Goal: Task Accomplishment & Management: Use online tool/utility

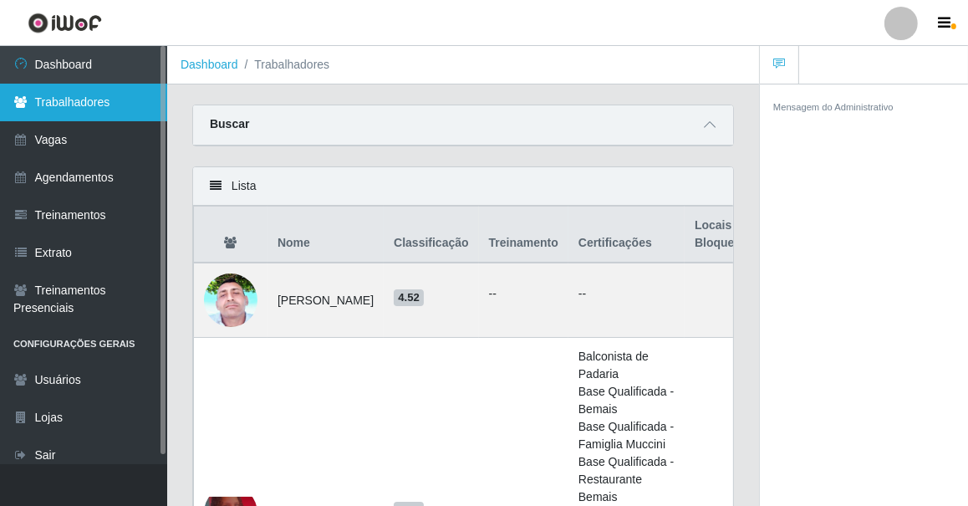
click at [75, 104] on link "Trabalhadores" at bounding box center [83, 103] width 167 height 38
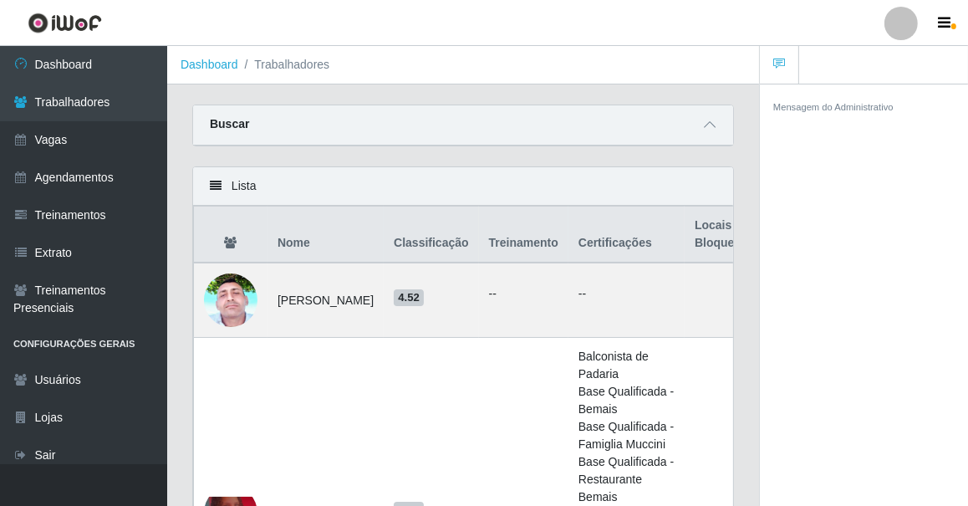
click at [787, 120] on div "Mensagem do Administrativo" at bounding box center [864, 106] width 208 height 44
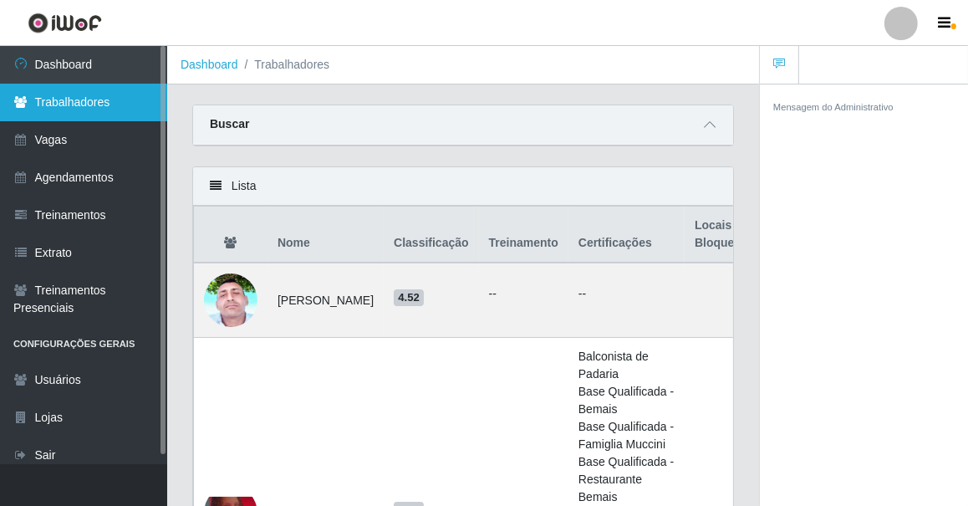
click at [63, 109] on link "Trabalhadores" at bounding box center [83, 103] width 167 height 38
click at [64, 106] on link "Trabalhadores" at bounding box center [83, 103] width 167 height 38
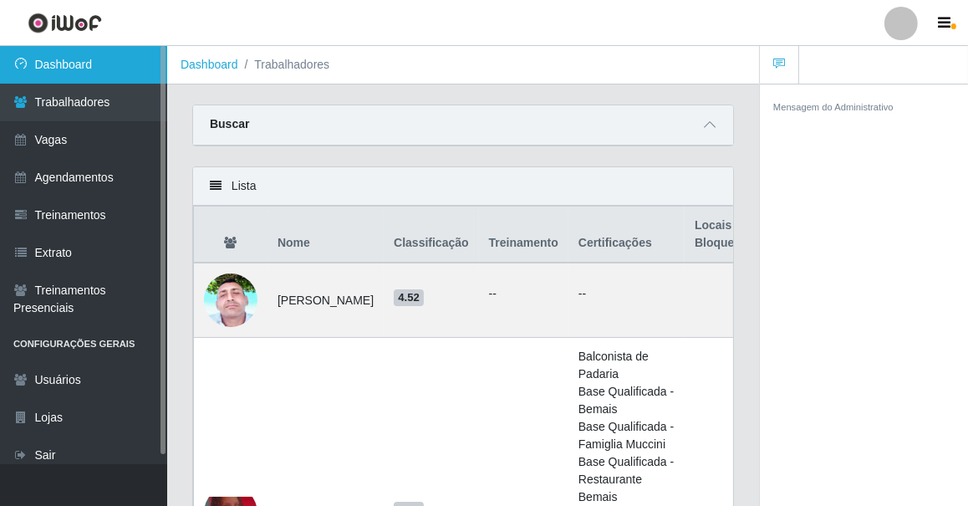
click at [78, 57] on link "Dashboard" at bounding box center [83, 65] width 167 height 38
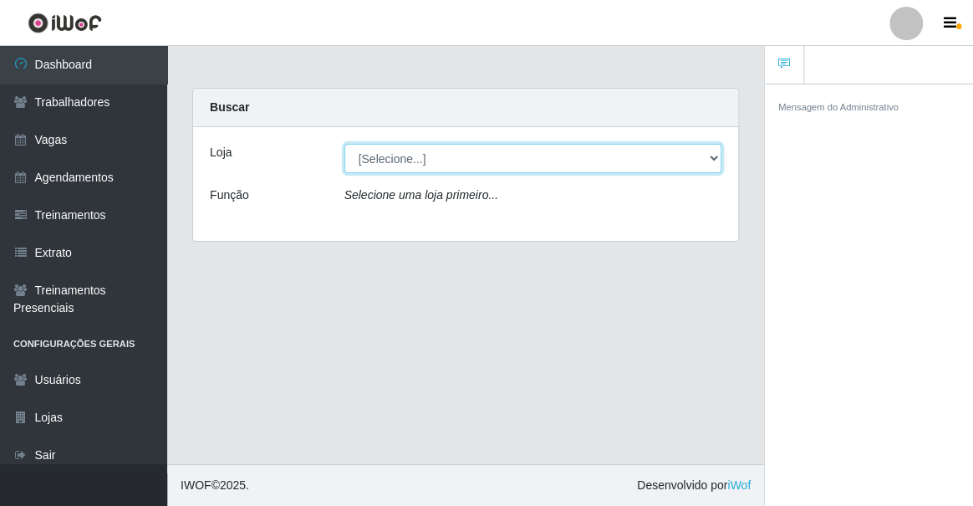
click at [410, 172] on select "[Selecione...] Famiglia Muccini - Ristorante [PERSON_NAME]" at bounding box center [533, 158] width 378 height 29
select select "267"
click at [344, 144] on select "[Selecione...] Famiglia Muccini - Ristorante [PERSON_NAME]" at bounding box center [533, 158] width 378 height 29
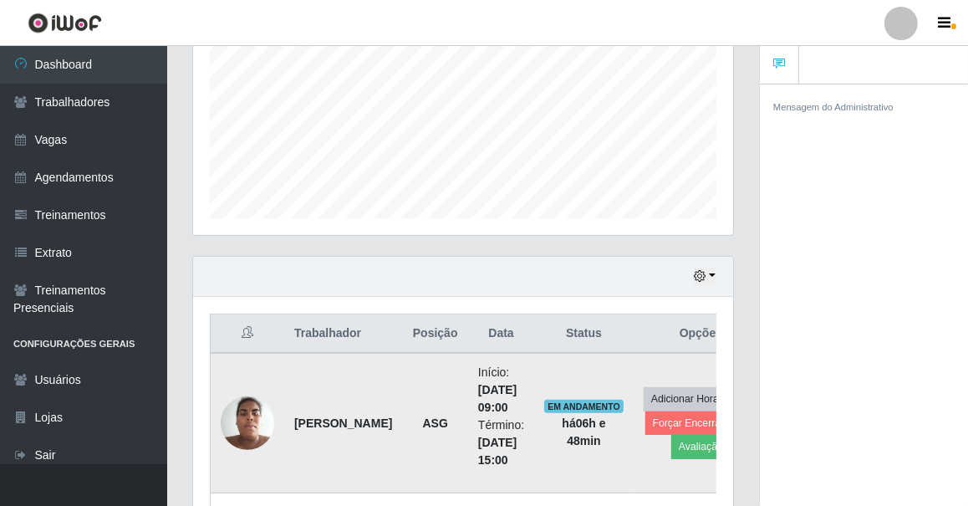
scroll to position [532, 0]
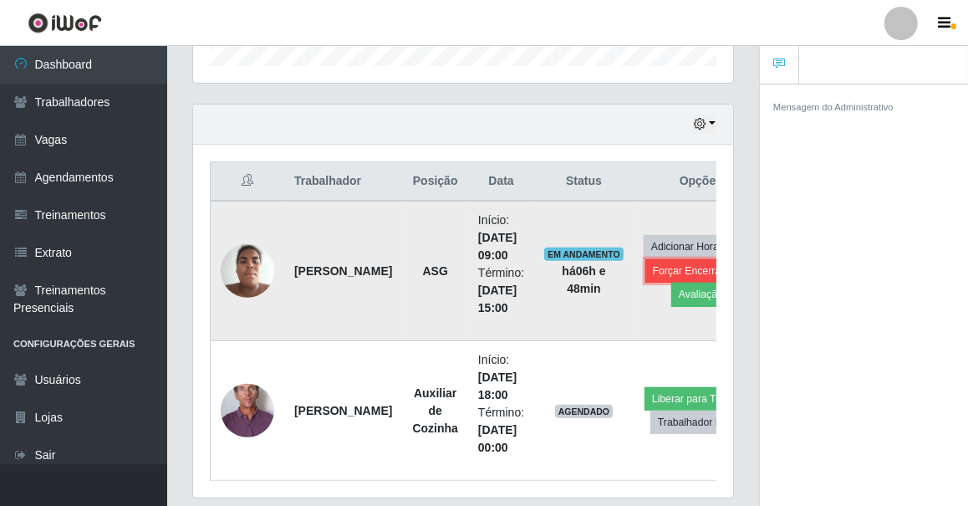
click at [681, 267] on button "Forçar Encerramento" at bounding box center [701, 270] width 112 height 23
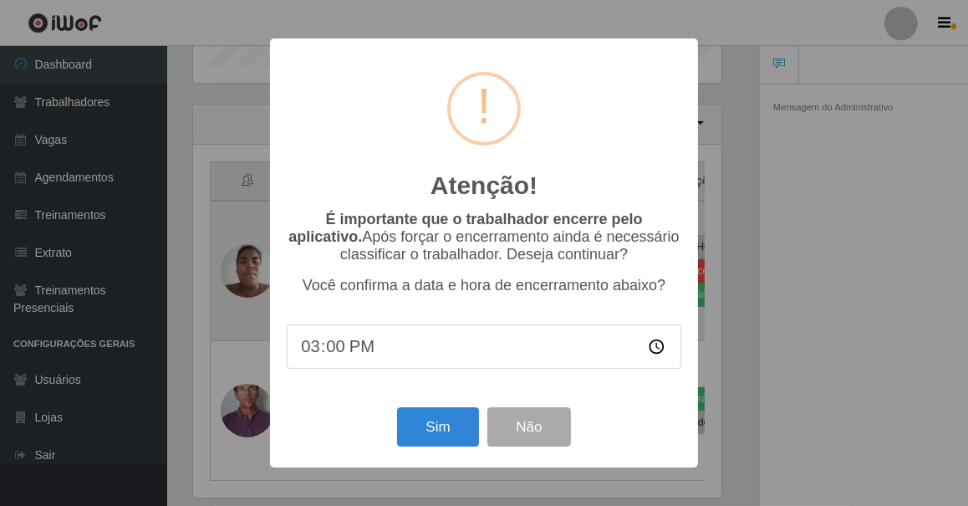
scroll to position [347, 532]
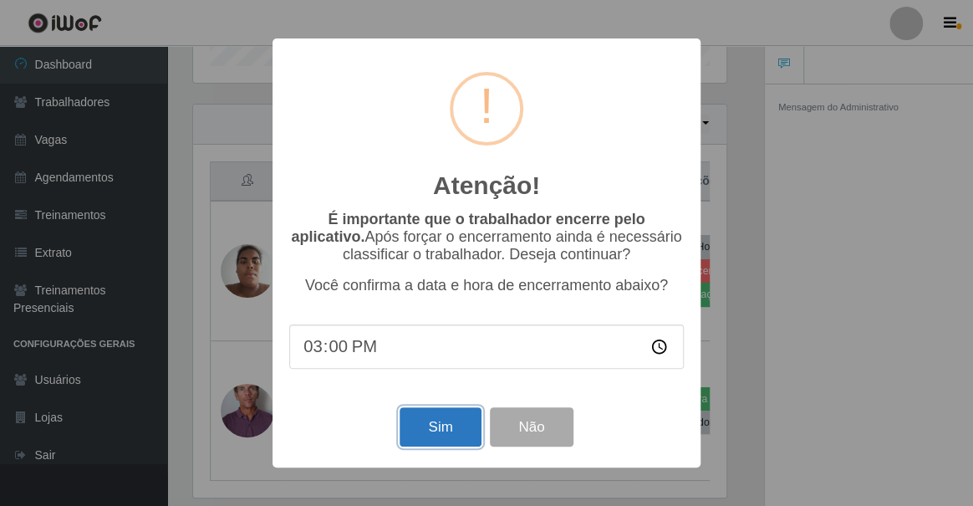
click at [426, 430] on button "Sim" at bounding box center [440, 426] width 81 height 39
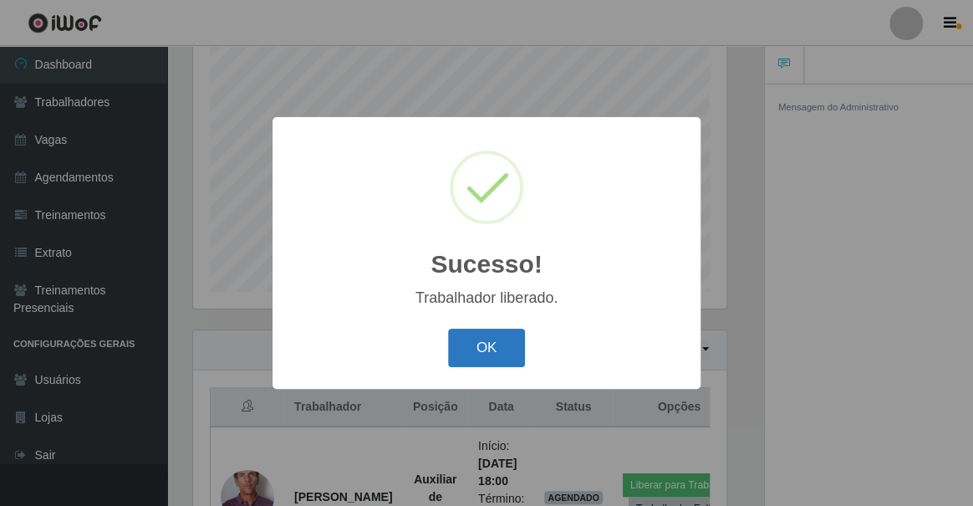
click at [482, 334] on button "OK" at bounding box center [487, 347] width 78 height 39
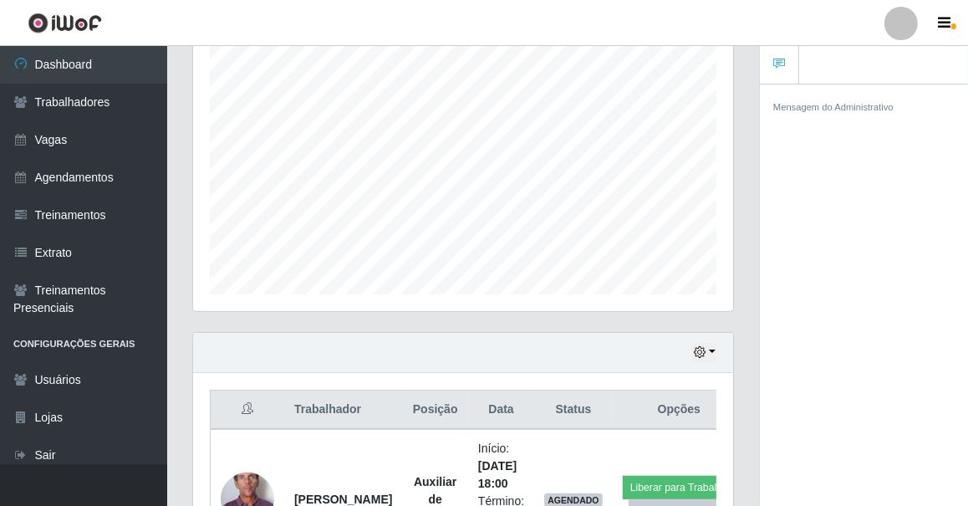
scroll to position [456, 0]
